Goal: Entertainment & Leisure: Browse casually

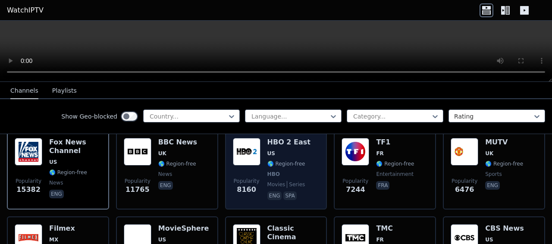
scroll to position [86, 0]
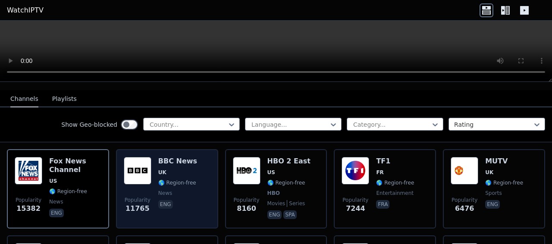
click at [176, 169] on span "UK" at bounding box center [177, 172] width 39 height 7
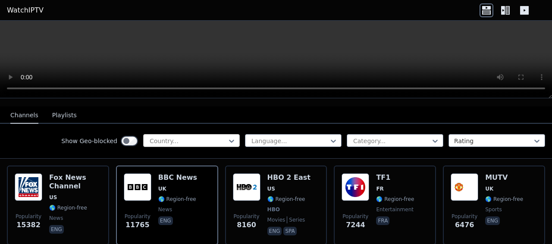
click at [179, 137] on div at bounding box center [188, 141] width 78 height 9
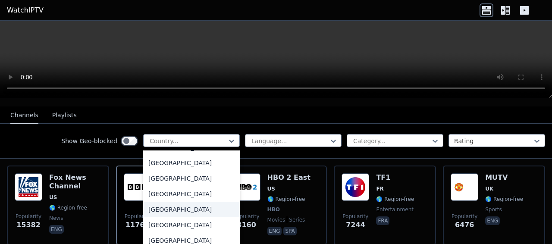
scroll to position [2889, 0]
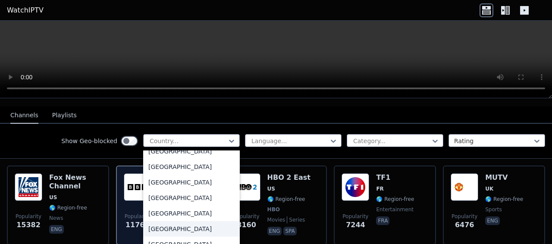
click at [158, 221] on div "[GEOGRAPHIC_DATA]" at bounding box center [191, 229] width 97 height 16
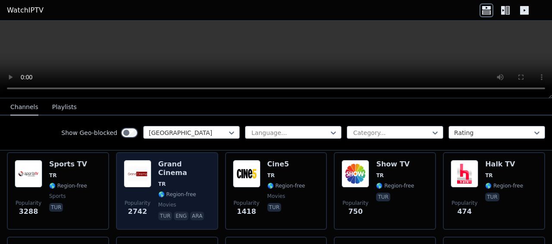
scroll to position [86, 0]
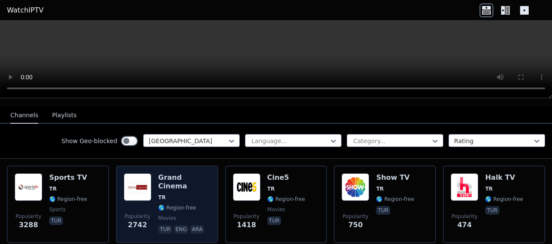
click at [190, 194] on span "TR" at bounding box center [184, 197] width 52 height 7
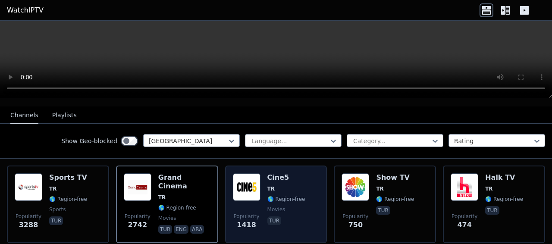
click at [256, 183] on img at bounding box center [247, 187] width 28 height 28
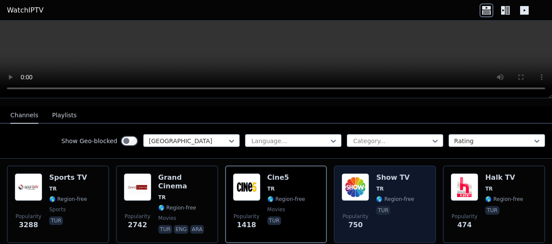
click at [389, 186] on div "Show TV TR 🌎 Region-free tur" at bounding box center [395, 204] width 38 height 62
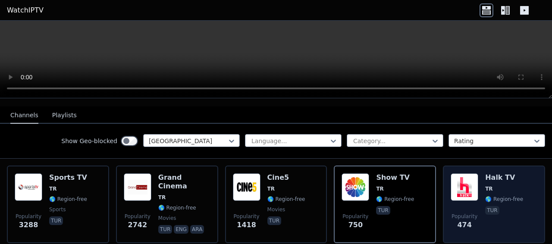
click at [473, 185] on div "Popularity 474 Halk TV TR 🌎 Region-free tur" at bounding box center [494, 204] width 87 height 62
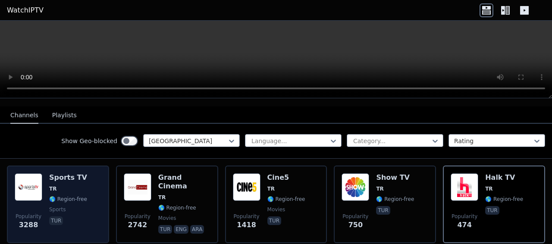
click at [41, 193] on img at bounding box center [29, 187] width 28 height 28
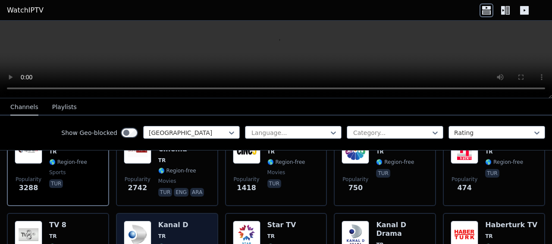
scroll to position [172, 0]
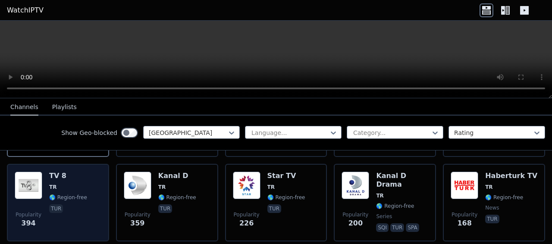
click at [79, 184] on span "TR" at bounding box center [68, 187] width 38 height 7
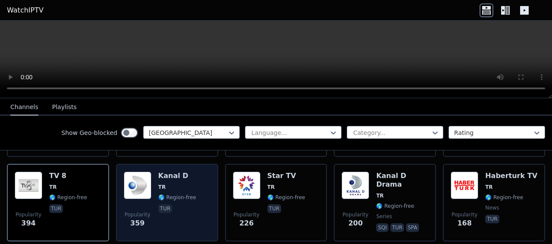
click at [183, 184] on span "TR" at bounding box center [177, 187] width 38 height 7
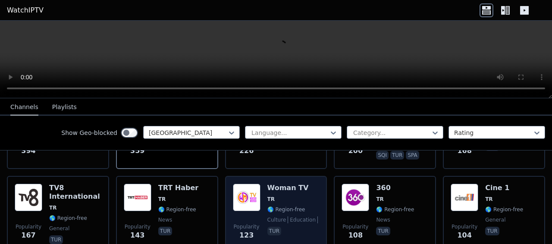
scroll to position [259, 0]
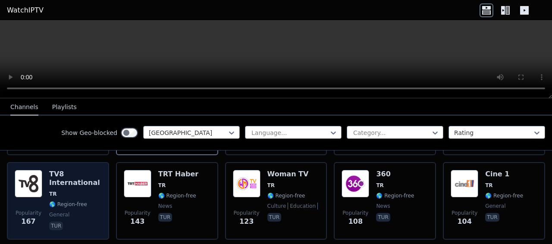
click at [95, 191] on span "TR" at bounding box center [75, 194] width 52 height 7
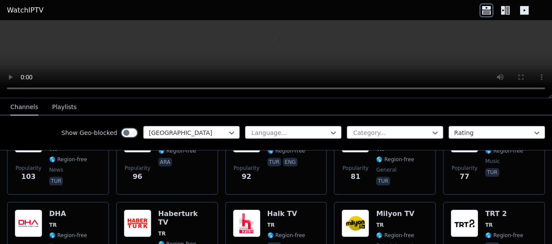
scroll to position [345, 0]
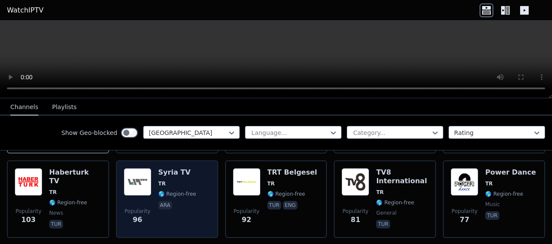
click at [191, 186] on div "Popularity 96 Syria TV TR 🌎 Region-free ara" at bounding box center [167, 199] width 87 height 62
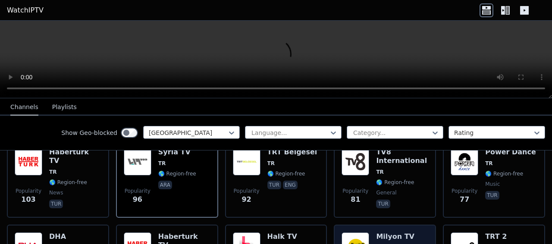
scroll to position [431, 0]
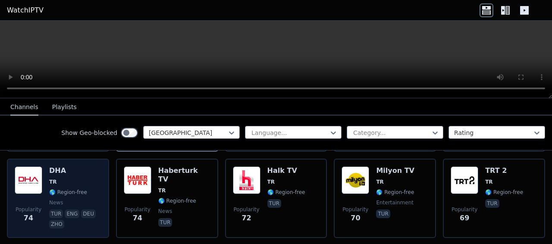
click at [72, 179] on span "TR" at bounding box center [75, 182] width 52 height 7
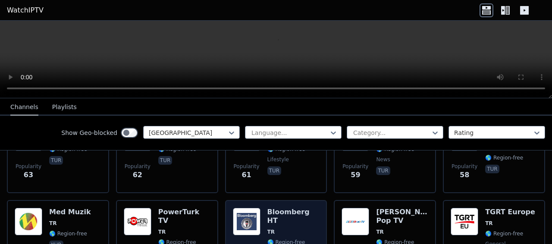
scroll to position [517, 0]
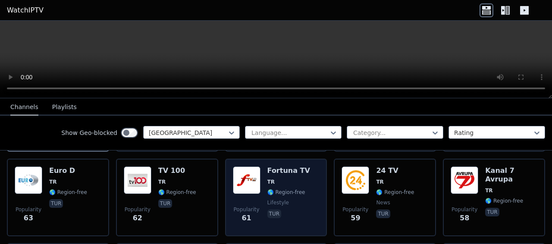
click at [291, 178] on div "Fortuna TV TR 🌎 Region-free lifestyle tur" at bounding box center [288, 197] width 43 height 62
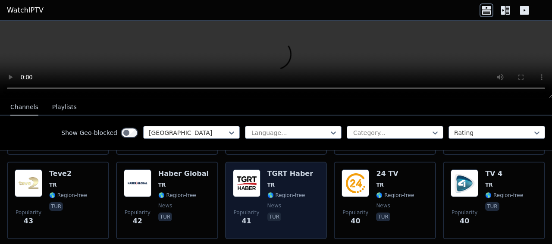
scroll to position [690, 0]
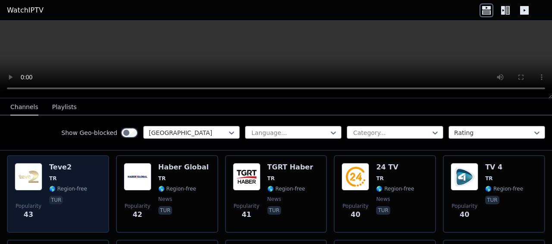
click at [98, 177] on div "Popularity 43 Teve2 TR 🌎 Region-free tur" at bounding box center [58, 194] width 87 height 62
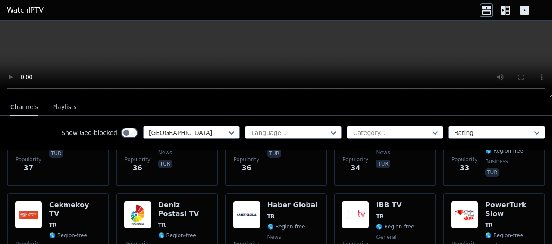
scroll to position [949, 0]
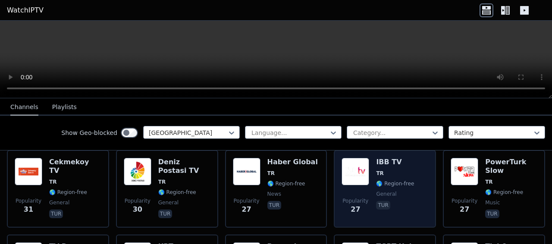
click at [380, 191] on span "general" at bounding box center [386, 194] width 20 height 7
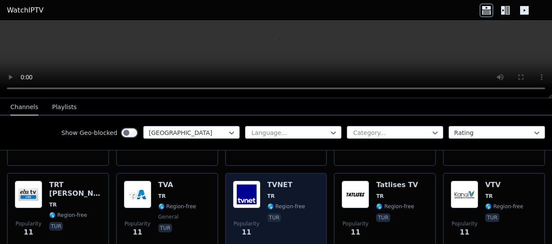
scroll to position [2113, 0]
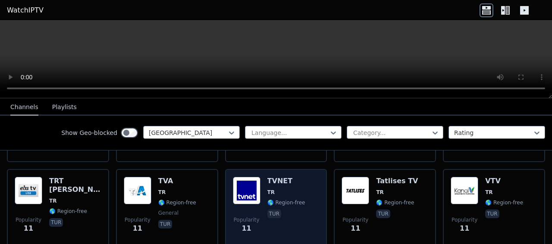
click at [291, 189] on span "TR" at bounding box center [286, 192] width 38 height 7
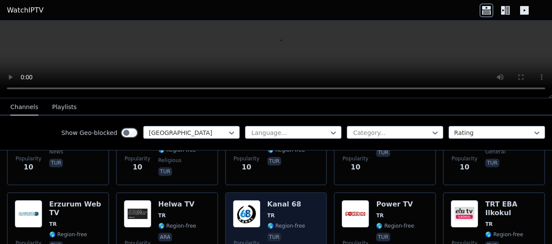
scroll to position [2285, 0]
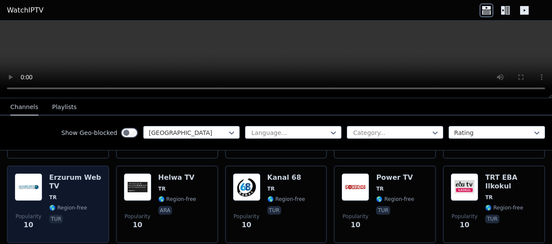
click at [91, 181] on h6 "Erzurum Web TV" at bounding box center [75, 181] width 52 height 17
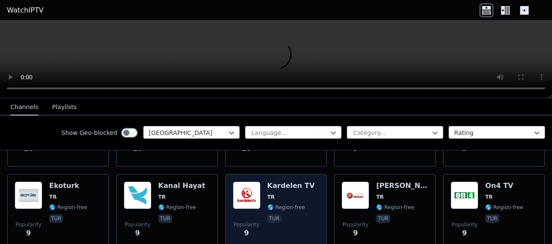
scroll to position [2458, 0]
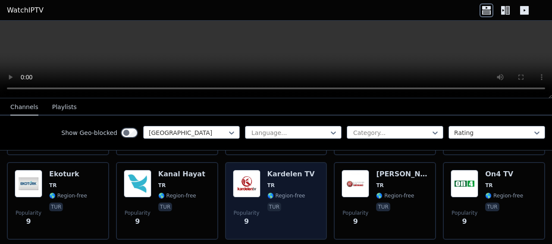
click at [268, 170] on h6 "Kardelen TV" at bounding box center [290, 174] width 47 height 9
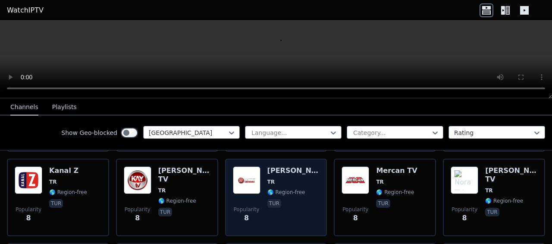
scroll to position [2717, 0]
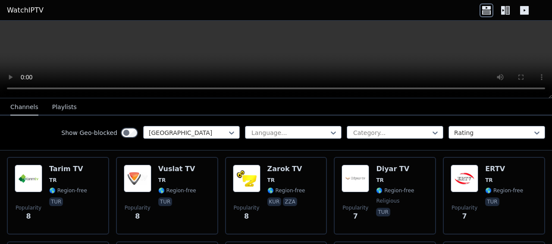
click at [274, 187] on span "🌎 Region-free" at bounding box center [286, 190] width 38 height 7
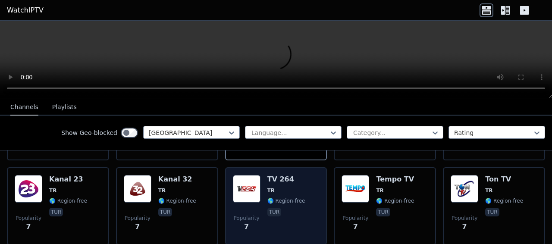
scroll to position [2777, 0]
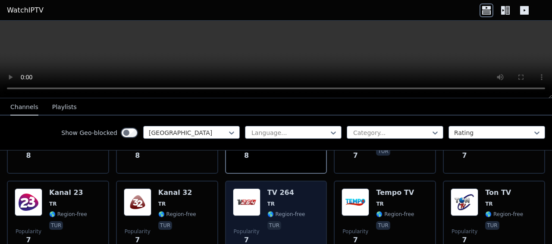
click at [291, 201] on span "TR" at bounding box center [286, 204] width 38 height 7
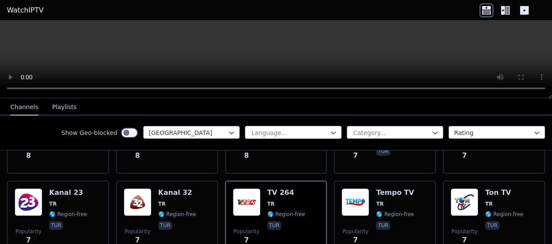
click at [276, 133] on div at bounding box center [290, 132] width 78 height 9
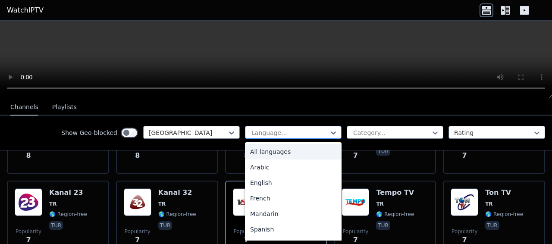
click at [276, 133] on div at bounding box center [290, 132] width 78 height 9
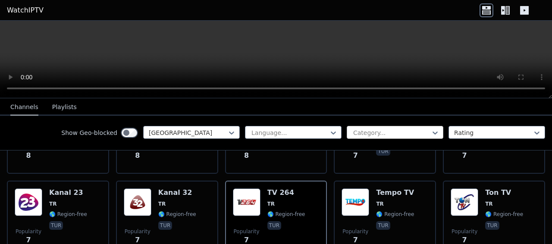
click at [373, 132] on div at bounding box center [391, 132] width 78 height 9
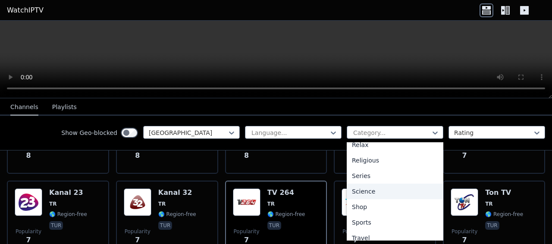
scroll to position [324, 0]
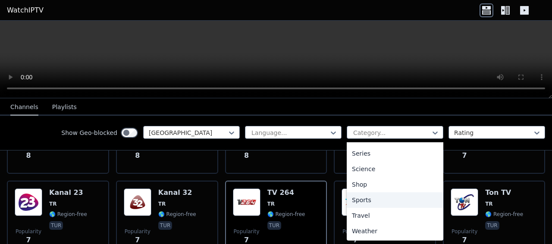
click at [359, 204] on div "Sports" at bounding box center [395, 200] width 97 height 16
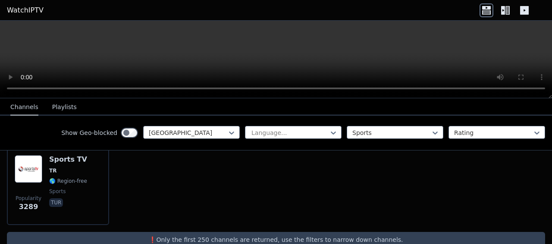
scroll to position [114, 0]
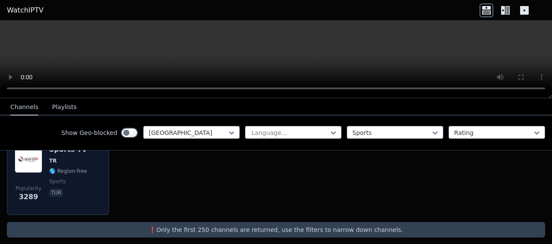
click at [89, 174] on div "Popularity 3289 Sports TV TR 🌎 Region-free sports tur" at bounding box center [58, 176] width 87 height 62
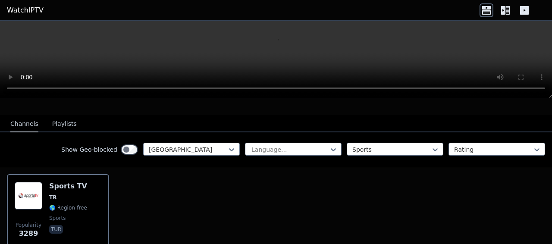
scroll to position [28, 0]
